Goal: Task Accomplishment & Management: Complete application form

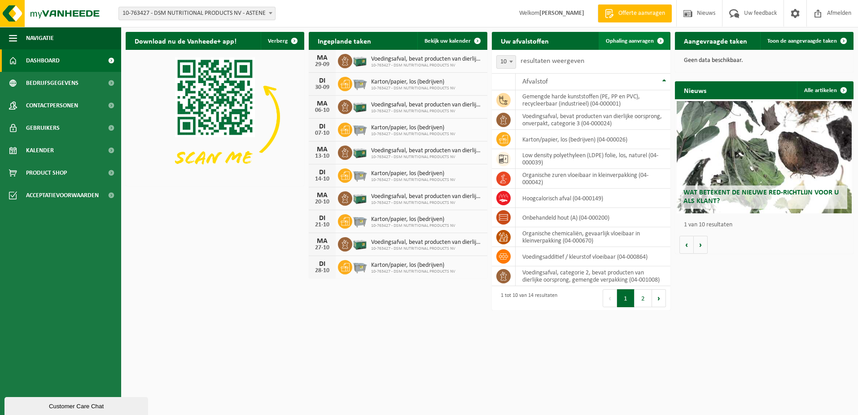
click at [636, 39] on span "Ophaling aanvragen" at bounding box center [630, 41] width 48 height 6
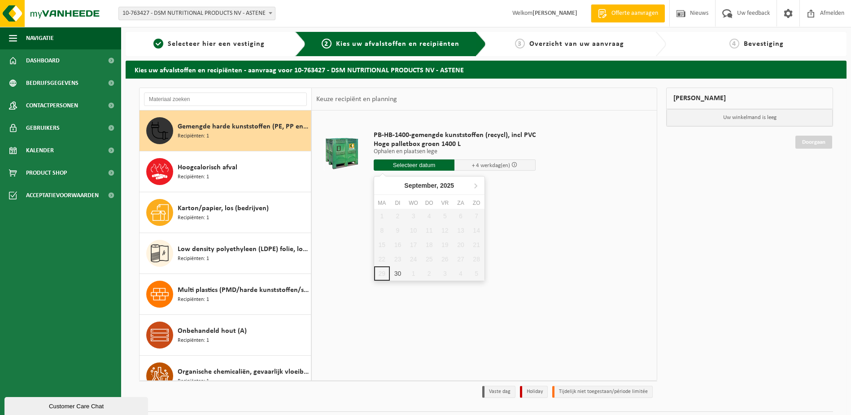
click at [417, 164] on input "text" at bounding box center [414, 164] width 81 height 11
click at [398, 272] on div "30" at bounding box center [398, 273] width 16 height 14
type input "Van 2025-09-30"
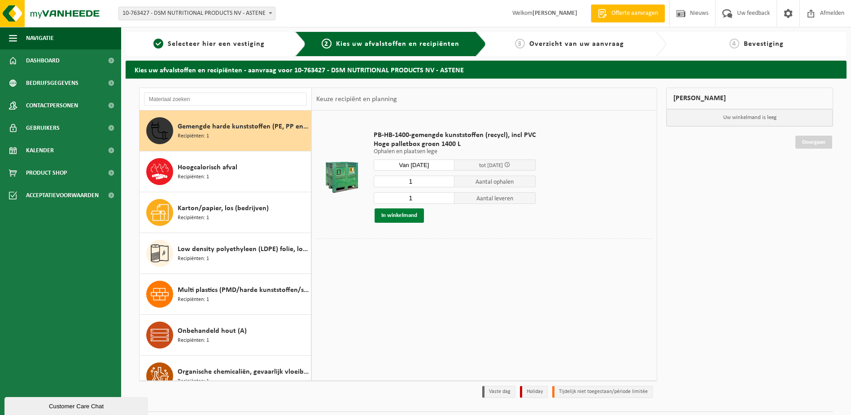
click at [402, 220] on button "In winkelmand" at bounding box center [399, 215] width 49 height 14
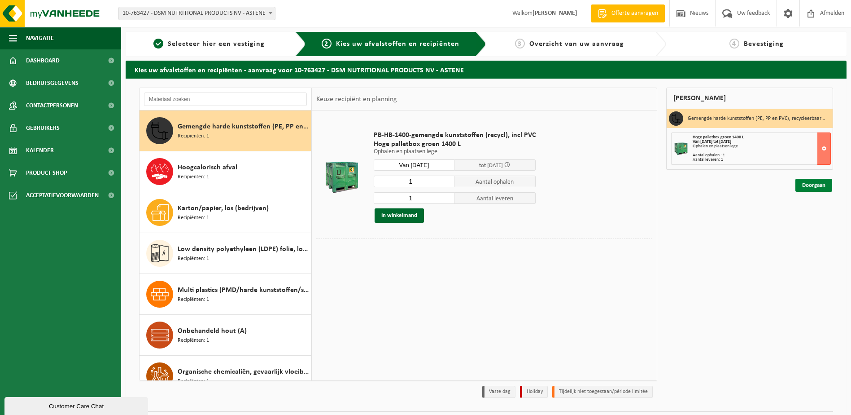
click at [808, 185] on link "Doorgaan" at bounding box center [813, 185] width 37 height 13
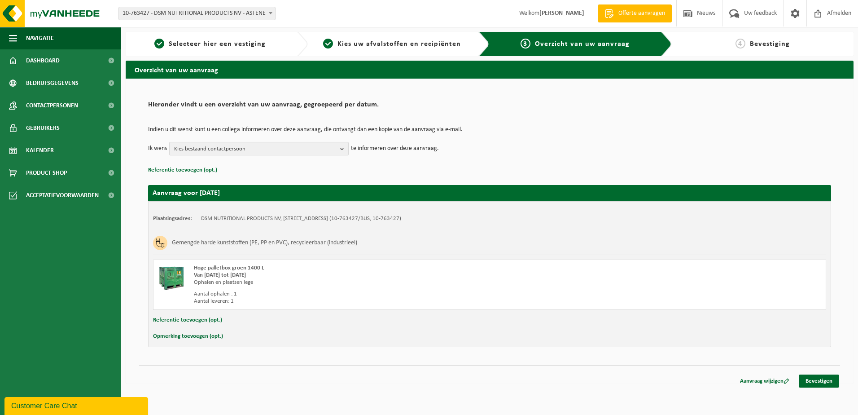
click at [334, 148] on span "Kies bestaand contactpersoon" at bounding box center [255, 148] width 162 height 13
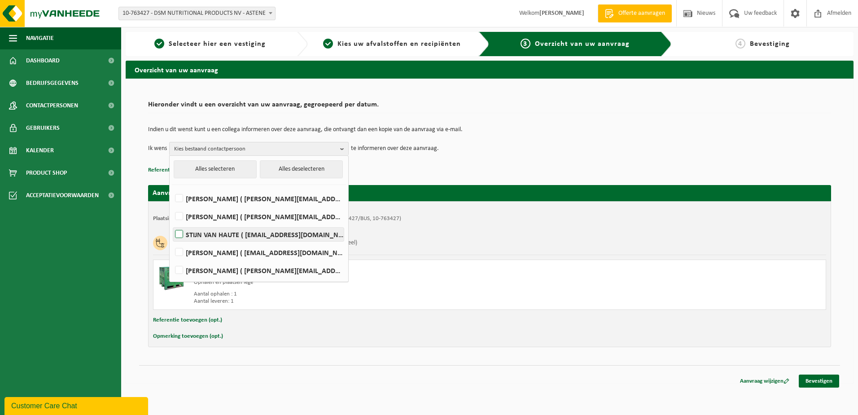
click at [223, 236] on label "STIJN VAN HAUTE ( stijn.van-haute@dsm.com )" at bounding box center [258, 233] width 170 height 13
click at [172, 223] on input "STIJN VAN HAUTE ( stijn.van-haute@dsm.com )" at bounding box center [171, 223] width 0 height 0
checkbox input "true"
click at [220, 250] on label "Peter Van Hoe ( deinze.warehouse@dsm.com )" at bounding box center [258, 251] width 170 height 13
click at [172, 241] on input "Peter Van Hoe ( deinze.warehouse@dsm.com )" at bounding box center [171, 240] width 0 height 0
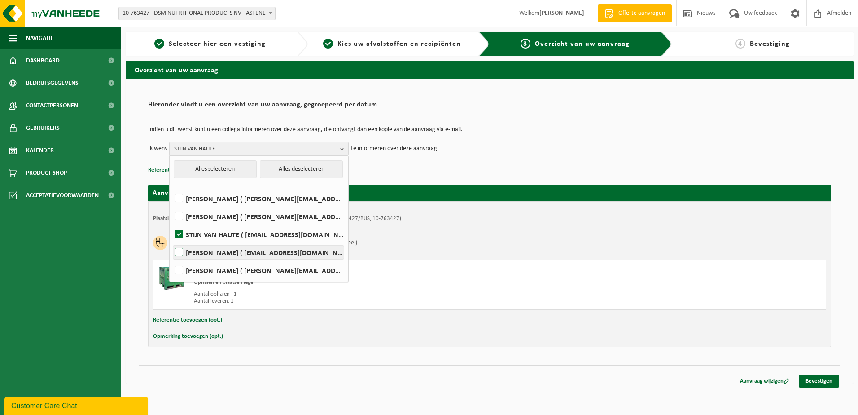
checkbox input "true"
click at [833, 384] on link "Bevestigen" at bounding box center [819, 380] width 40 height 13
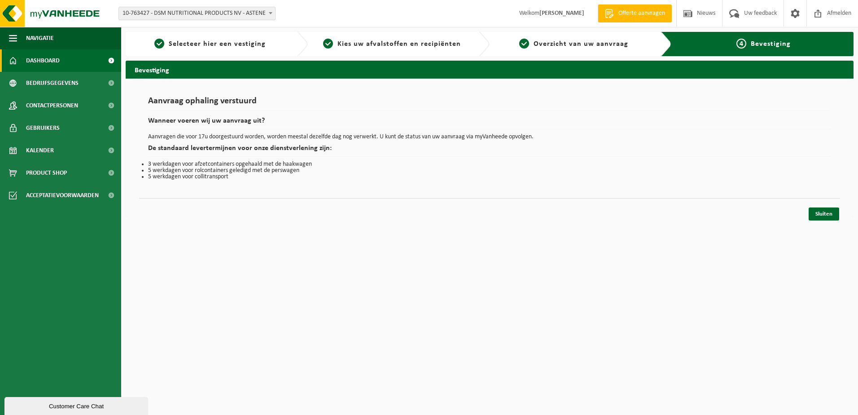
click at [34, 63] on span "Dashboard" at bounding box center [43, 60] width 34 height 22
